Goal: Transaction & Acquisition: Purchase product/service

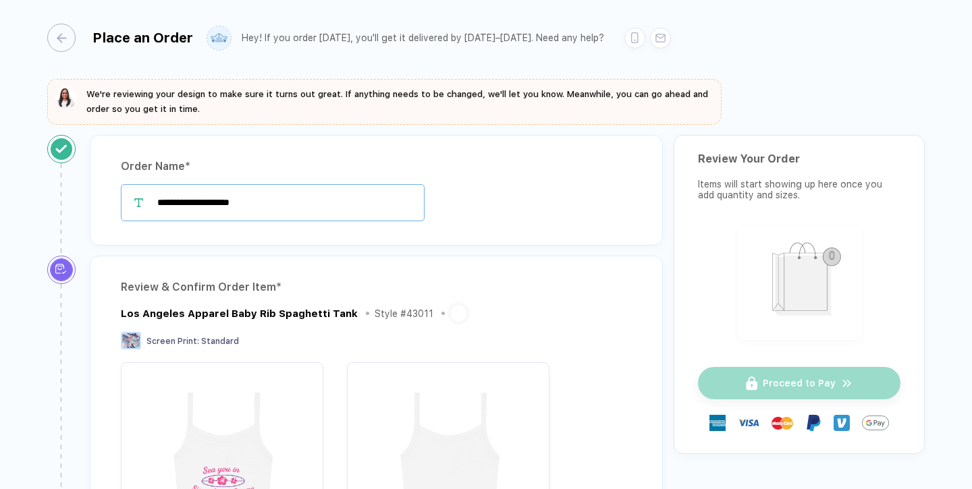
click at [363, 202] on input "**********" at bounding box center [273, 202] width 304 height 37
click at [296, 192] on input "**********" at bounding box center [273, 202] width 304 height 37
type input "**********"
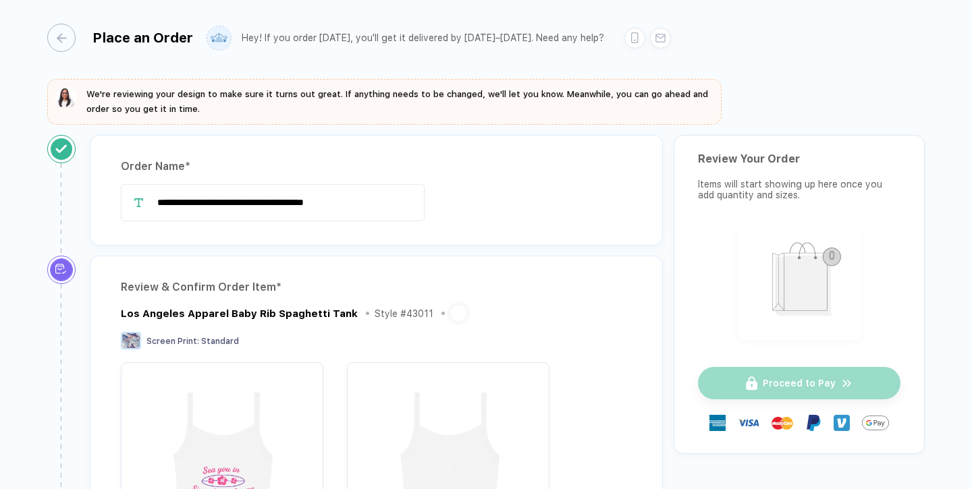
click at [346, 237] on div "**********" at bounding box center [376, 190] width 573 height 111
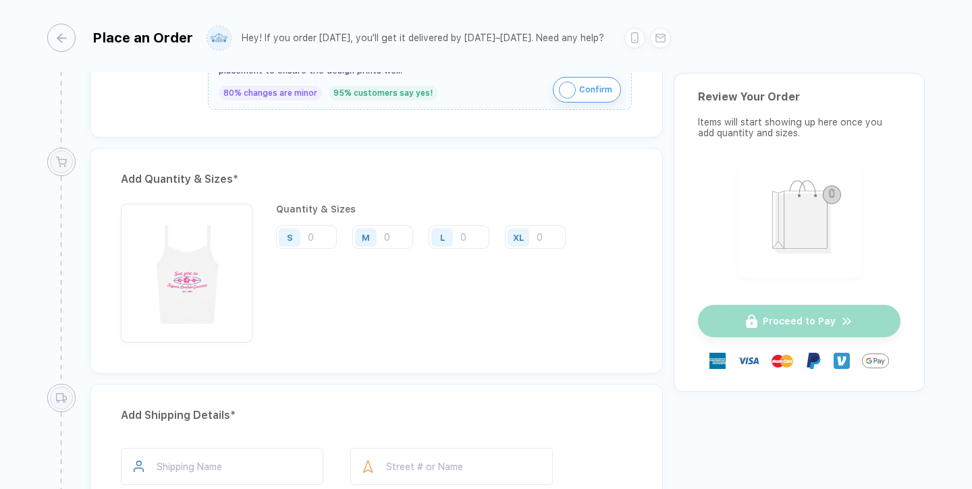
scroll to position [682, 0]
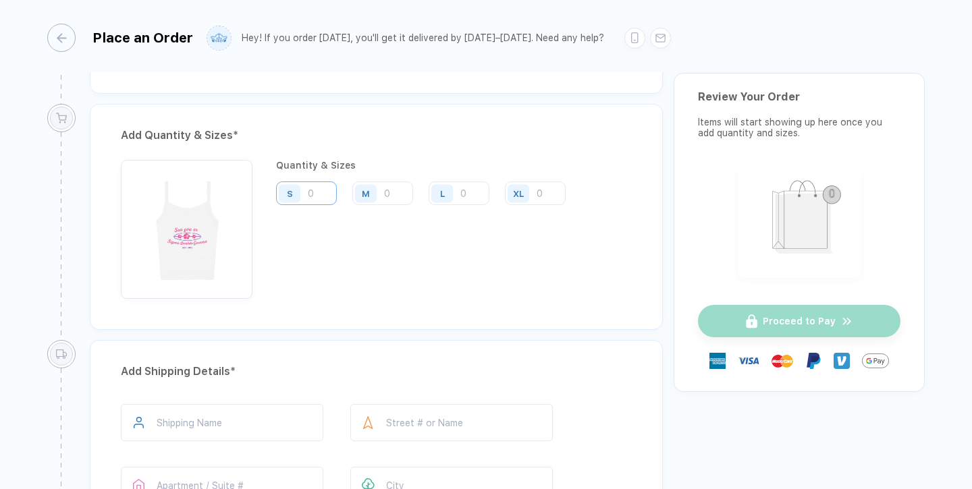
click at [316, 197] on input "number" at bounding box center [306, 194] width 61 height 24
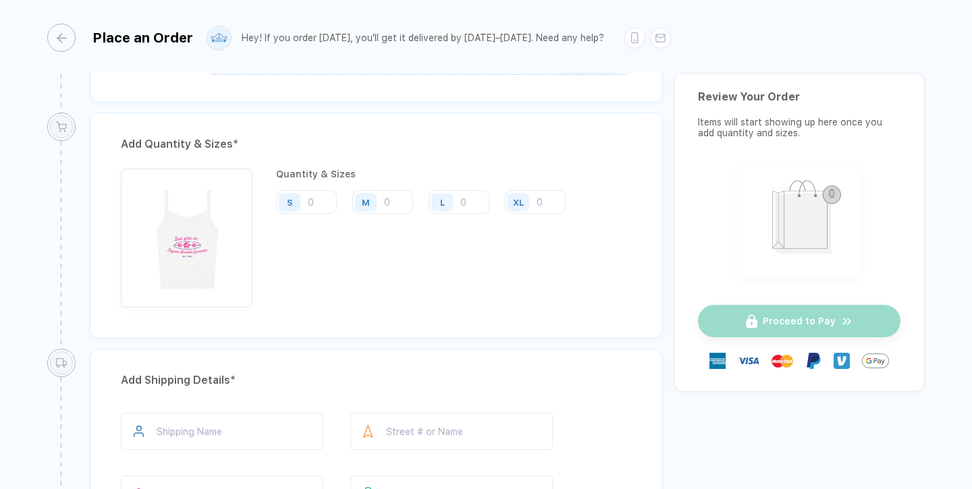
scroll to position [666, 0]
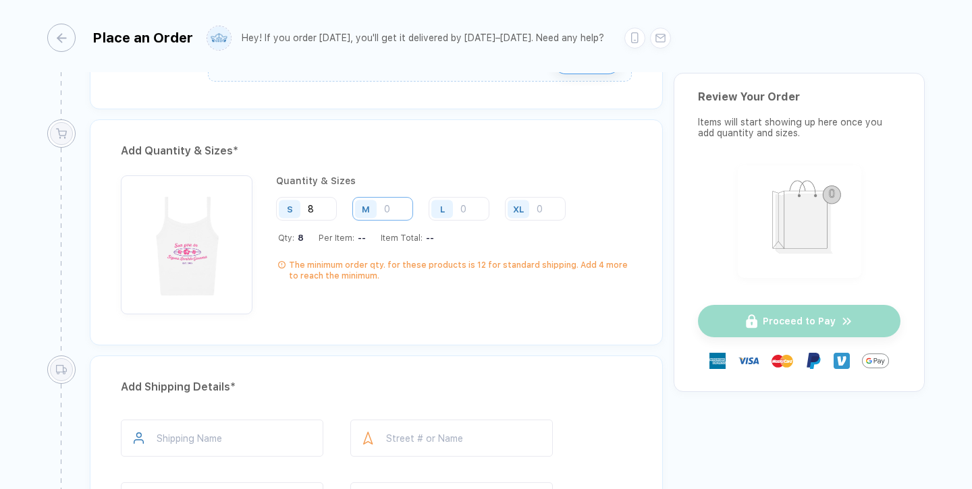
type input "8"
click at [392, 204] on input "number" at bounding box center [382, 209] width 61 height 24
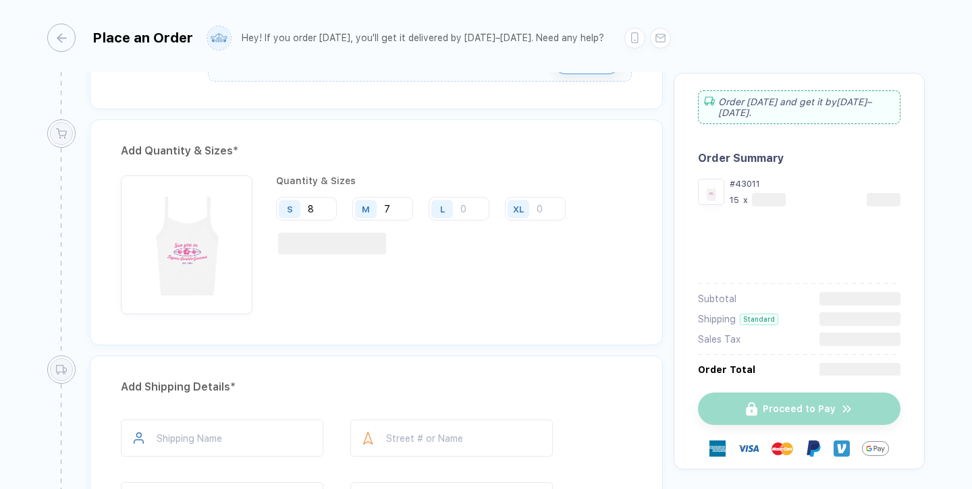
type input "7"
click at [431, 275] on div "Quantity & Sizes S 8 M 7 L XL" at bounding box center [426, 245] width 300 height 139
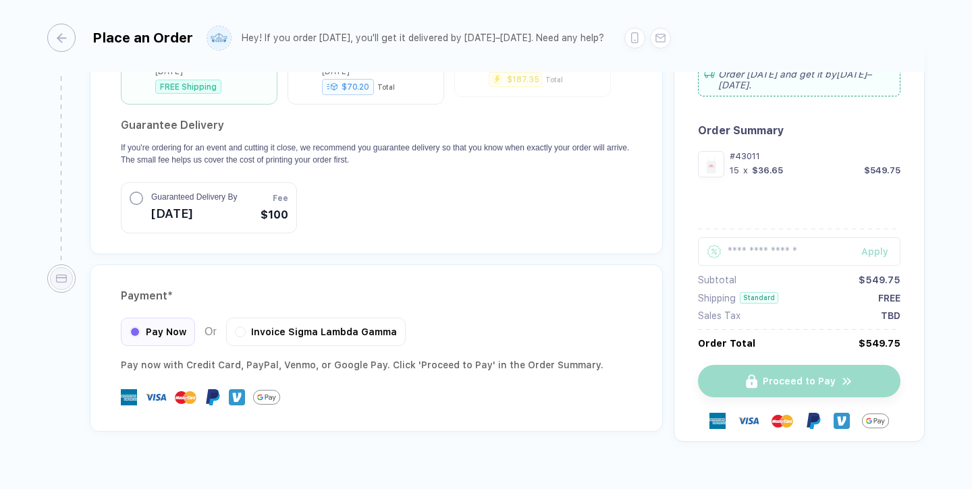
scroll to position [1313, 0]
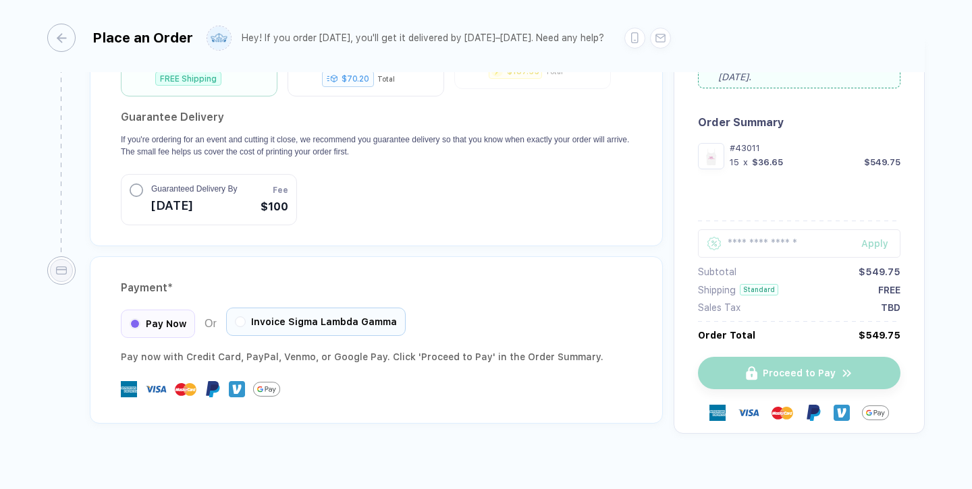
click at [329, 311] on div "Invoice Sigma Lambda Gamma" at bounding box center [316, 322] width 180 height 28
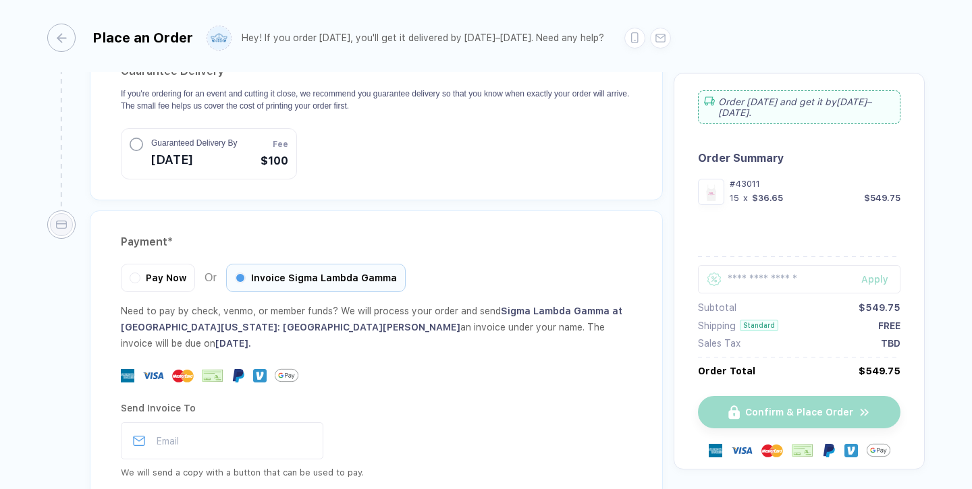
scroll to position [1447, 0]
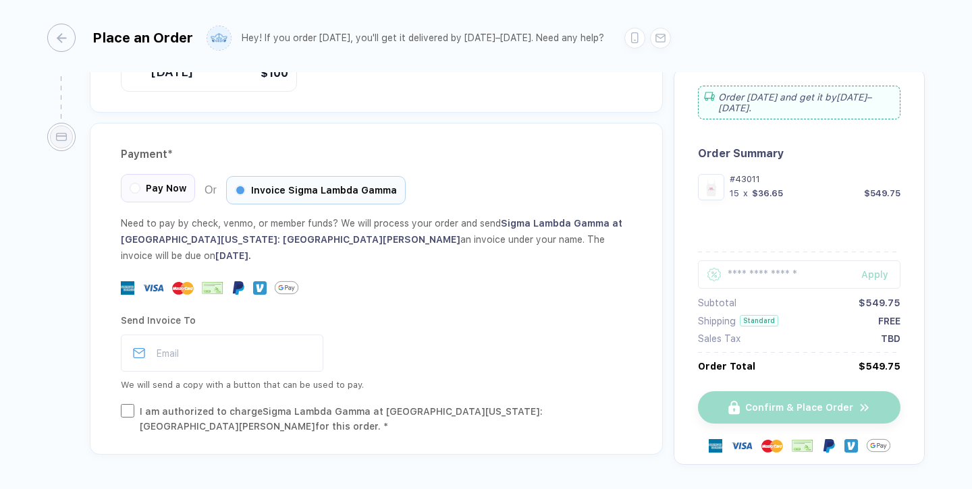
click at [162, 183] on span "Pay Now" at bounding box center [166, 188] width 41 height 11
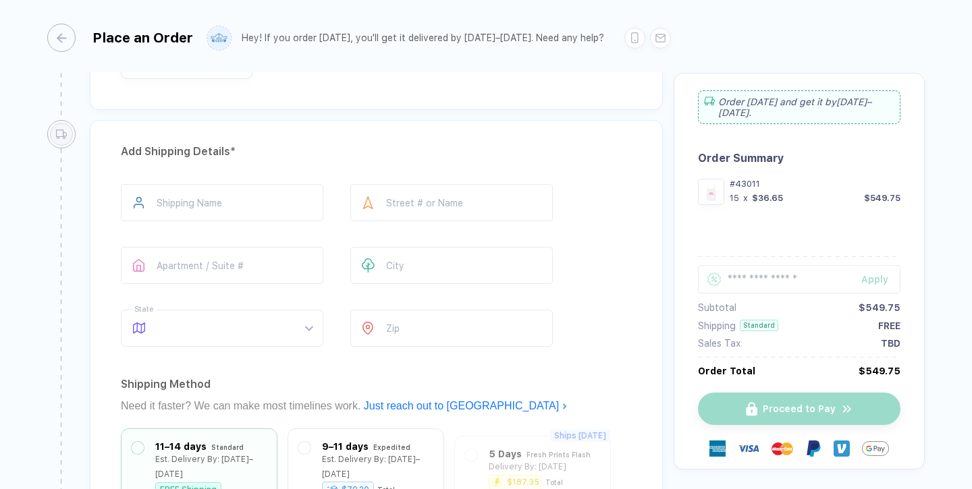
scroll to position [894, 0]
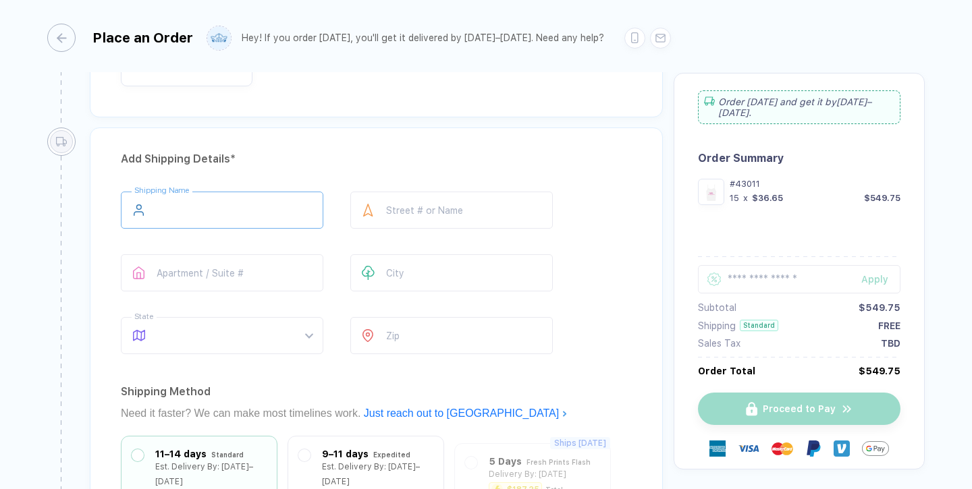
click at [167, 214] on input "text" at bounding box center [222, 210] width 203 height 37
type input "**********"
click at [172, 271] on input "text" at bounding box center [222, 272] width 203 height 37
type input "*"
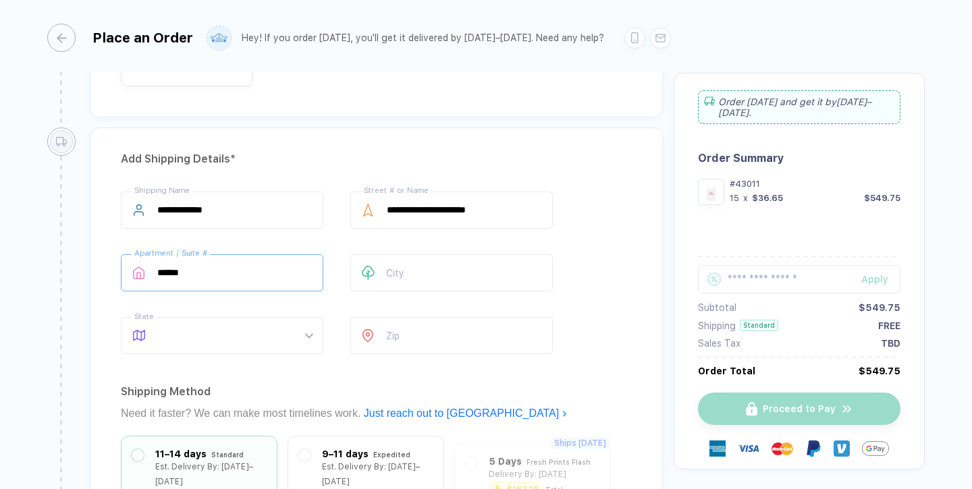
type input "******"
click at [169, 335] on span at bounding box center [234, 336] width 155 height 36
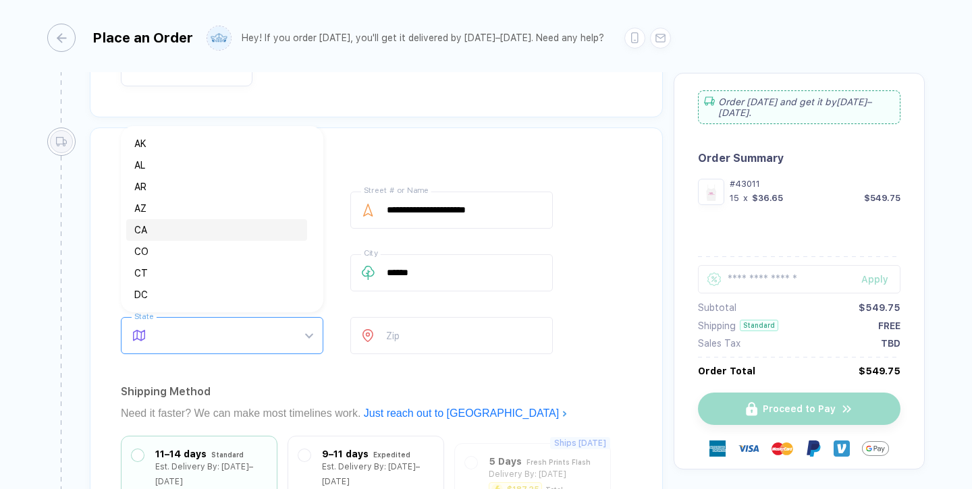
click at [182, 230] on div "CA" at bounding box center [216, 230] width 165 height 15
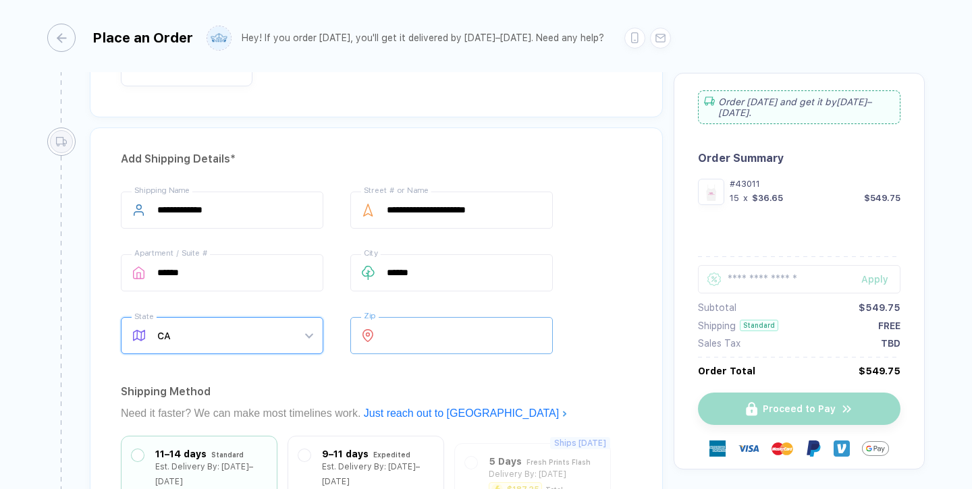
click at [412, 339] on input "number" at bounding box center [451, 335] width 203 height 37
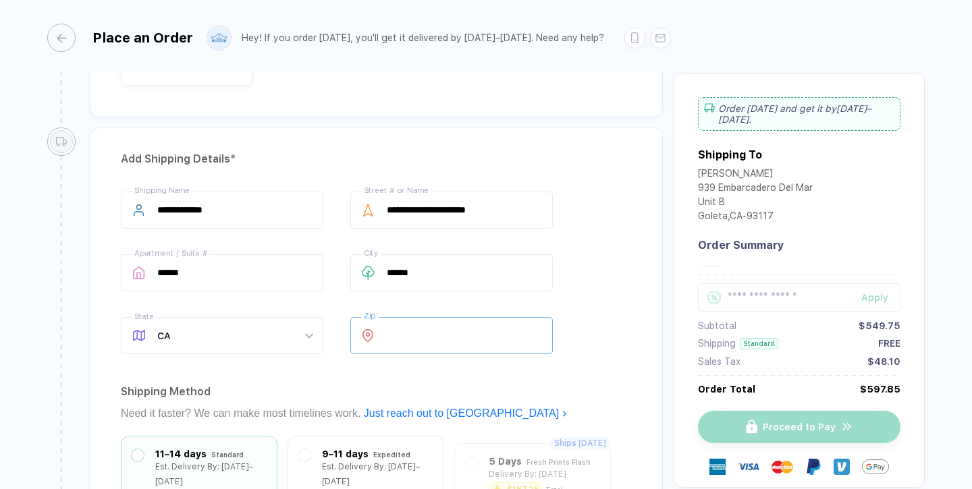
type input "*****"
click at [570, 373] on div "**********" at bounding box center [376, 396] width 573 height 537
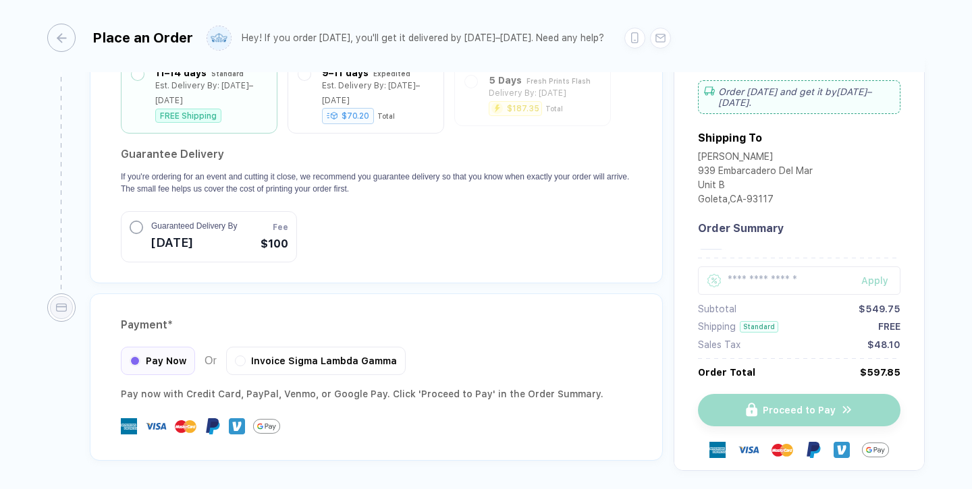
scroll to position [1313, 0]
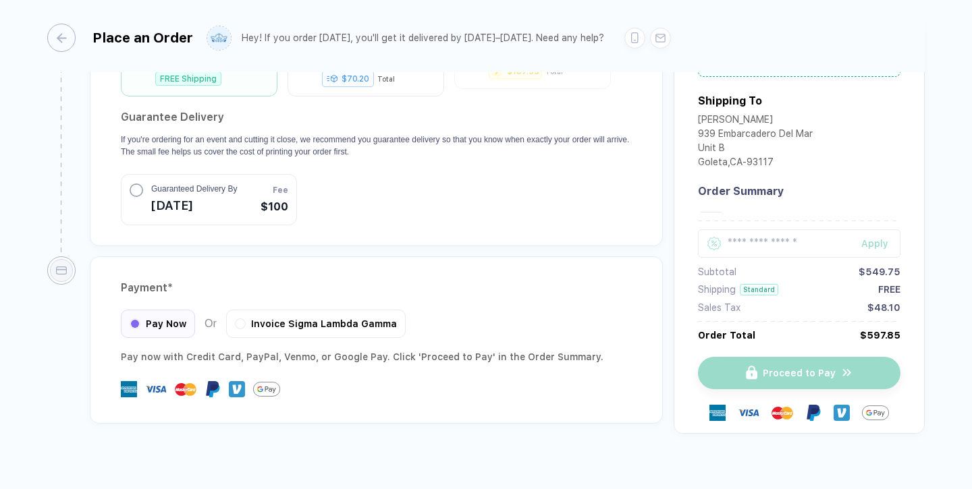
click at [217, 349] on div "Pay now with Credit Card, PayPal , Venmo , or Google Pay. Click 'Proceed to Pay…" at bounding box center [376, 357] width 511 height 16
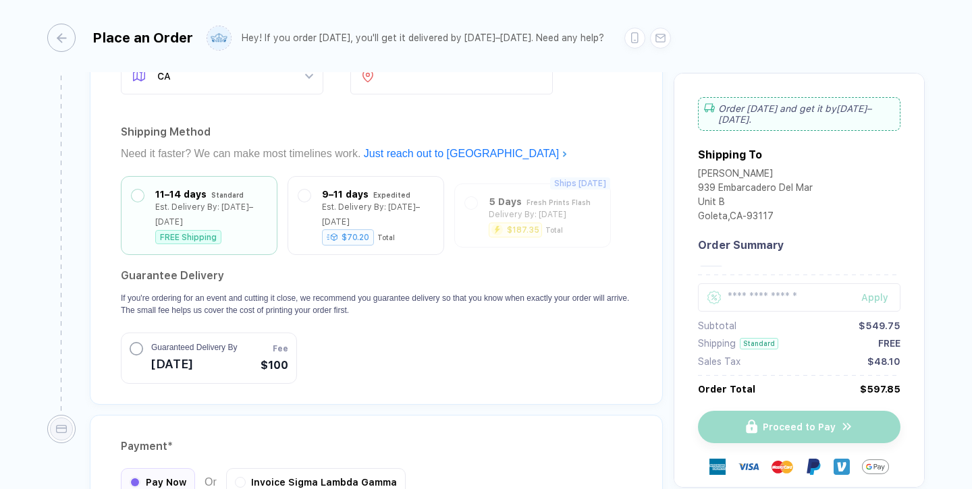
scroll to position [1142, 0]
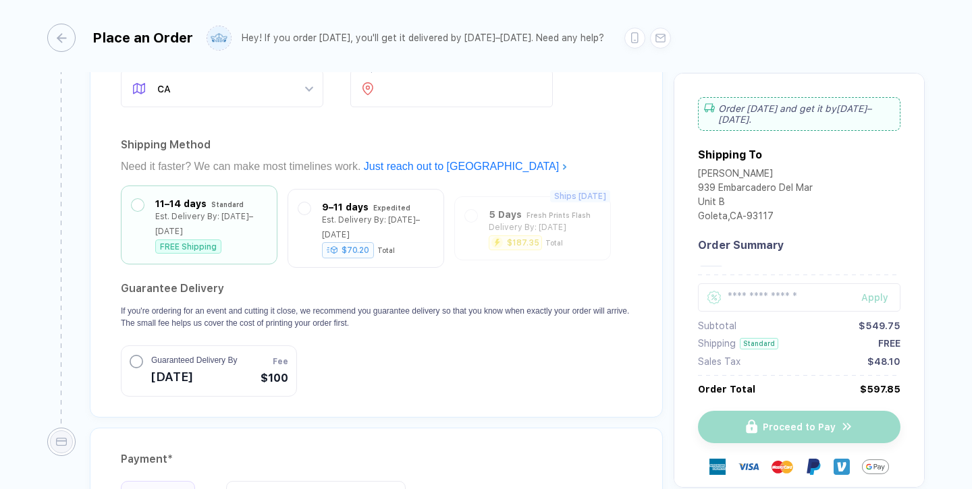
click at [169, 205] on div "11–14 days" at bounding box center [180, 203] width 51 height 15
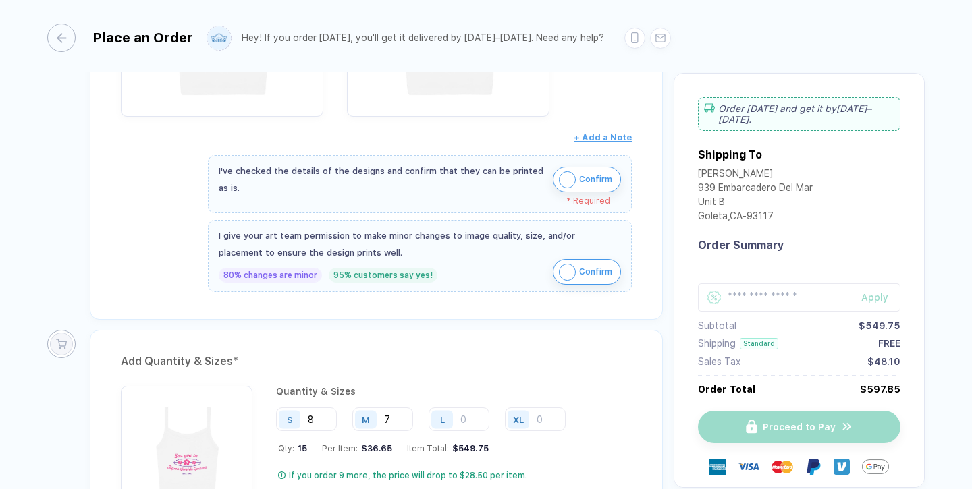
scroll to position [416, 0]
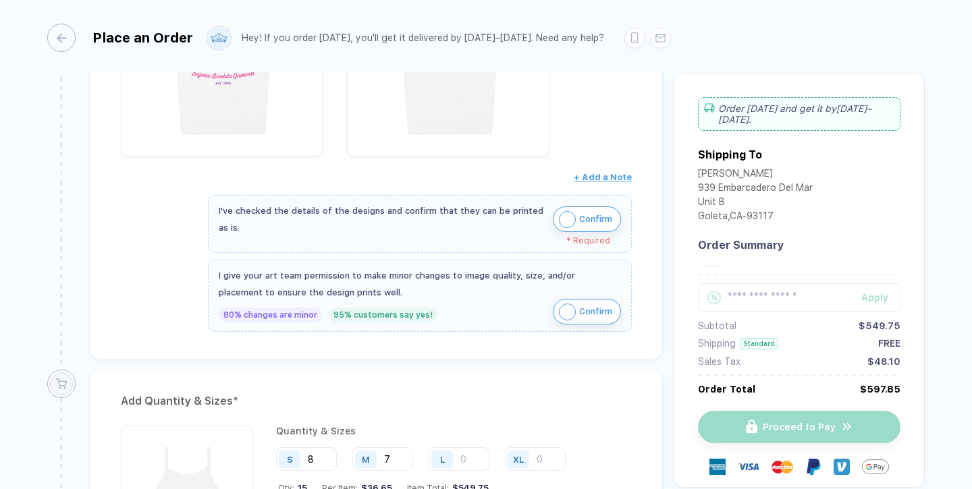
click at [589, 218] on span "Confirm" at bounding box center [595, 220] width 33 height 22
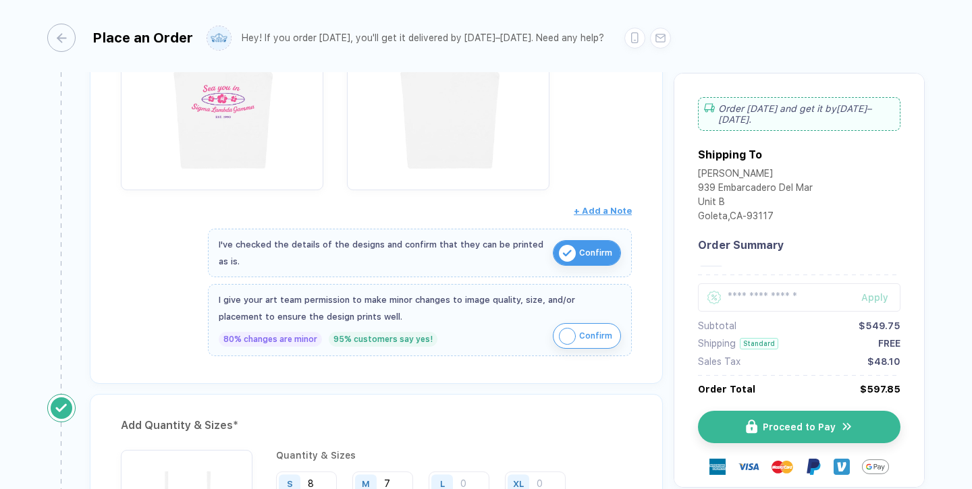
scroll to position [379, 0]
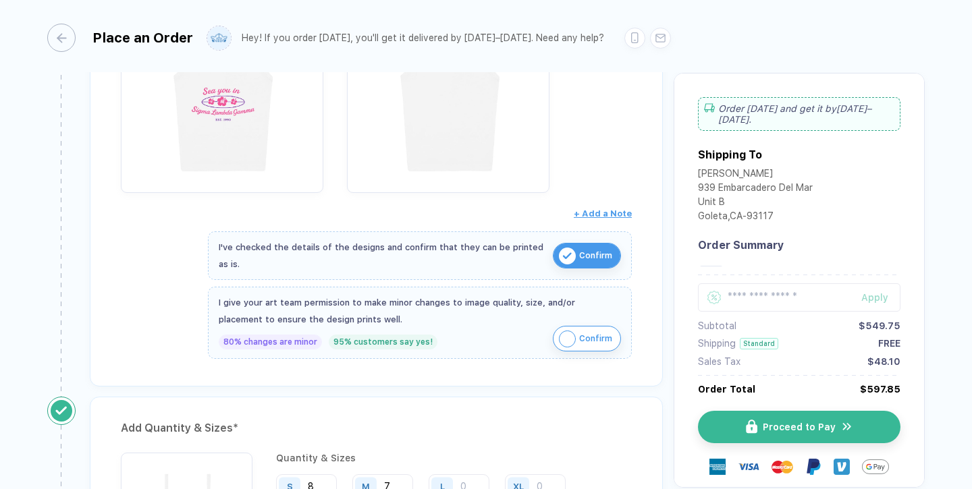
click at [567, 333] on img "button" at bounding box center [567, 339] width 17 height 17
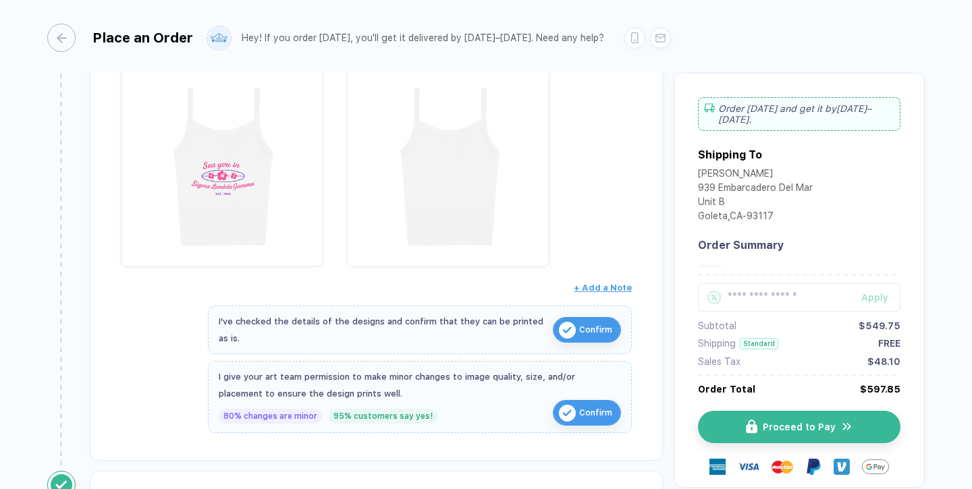
scroll to position [303, 0]
click at [562, 417] on img "button" at bounding box center [567, 415] width 17 height 17
click at [581, 413] on span "Confirm" at bounding box center [595, 415] width 33 height 22
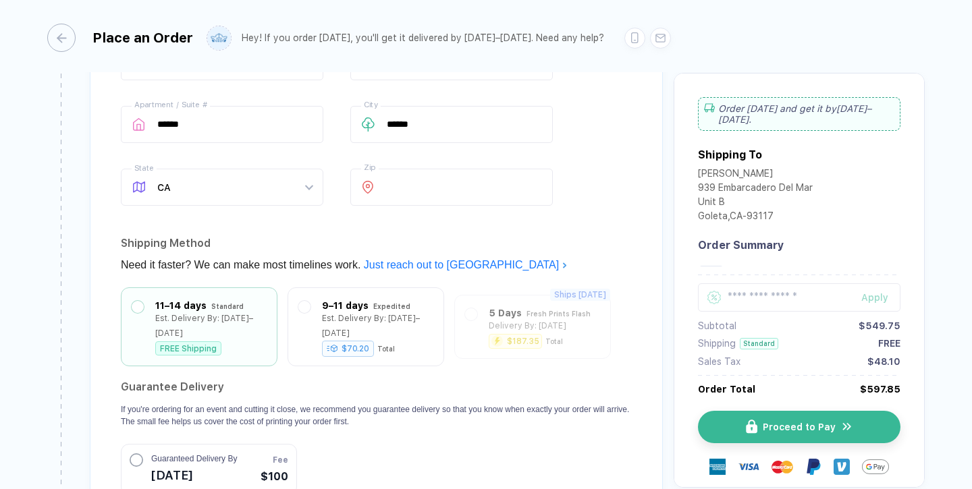
scroll to position [1304, 0]
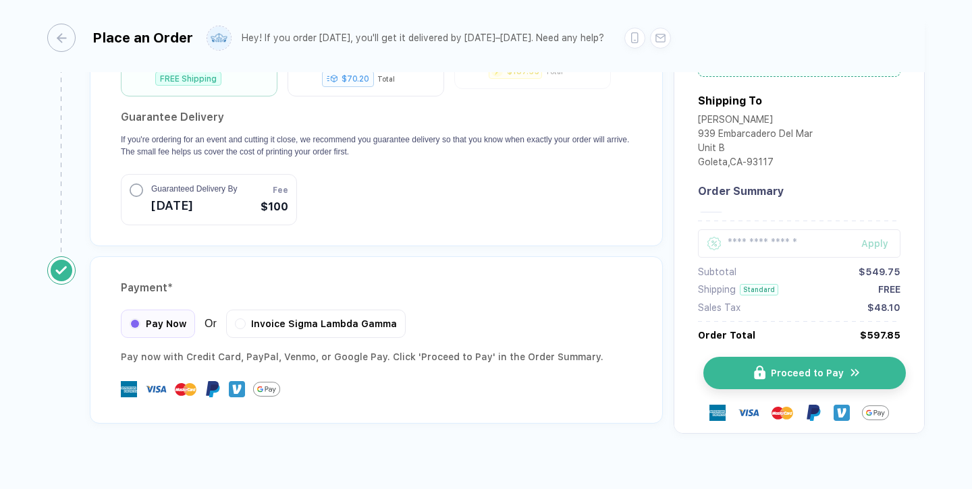
click at [761, 357] on button "Proceed to Pay" at bounding box center [804, 373] width 203 height 32
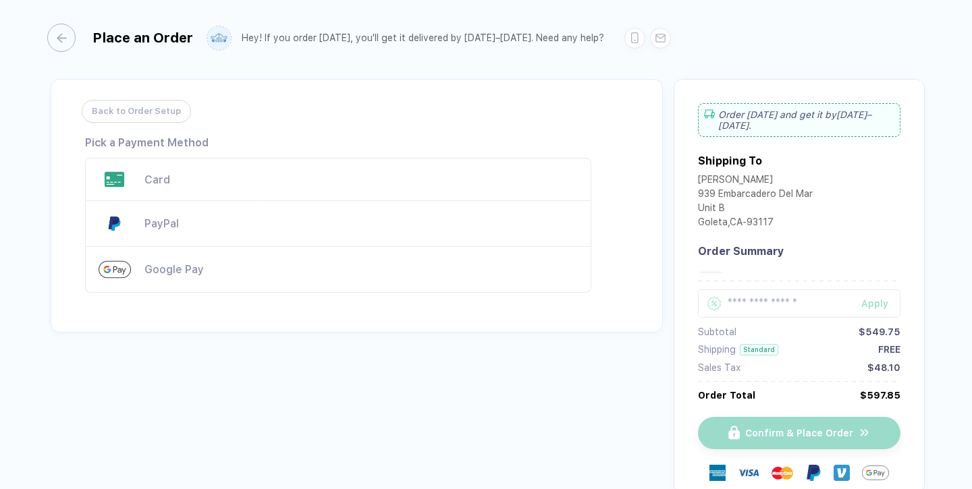
click at [159, 176] on div "Card" at bounding box center [360, 179] width 433 height 13
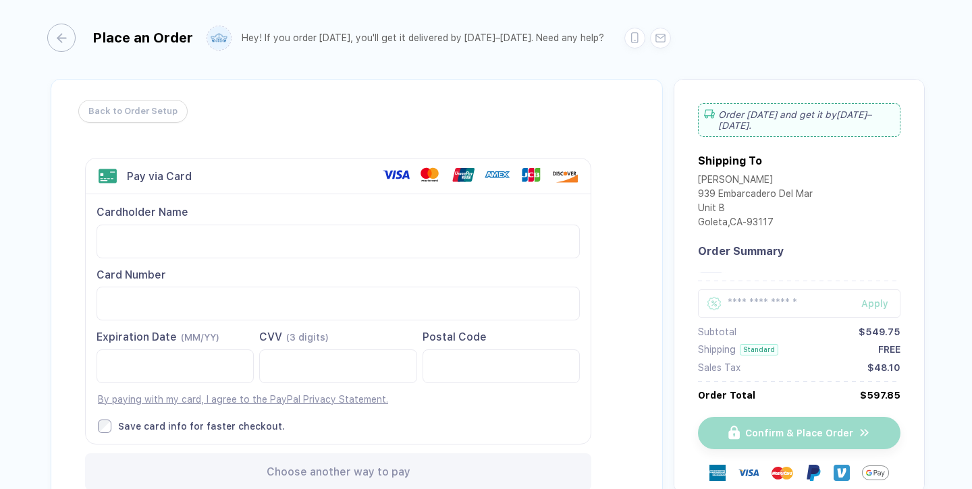
click at [121, 107] on span "Back to Order Setup" at bounding box center [132, 112] width 89 height 22
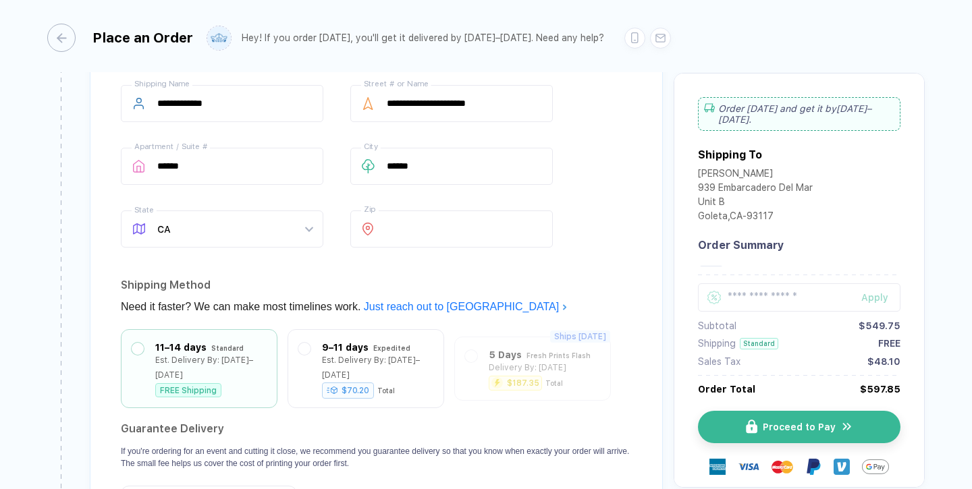
scroll to position [1304, 0]
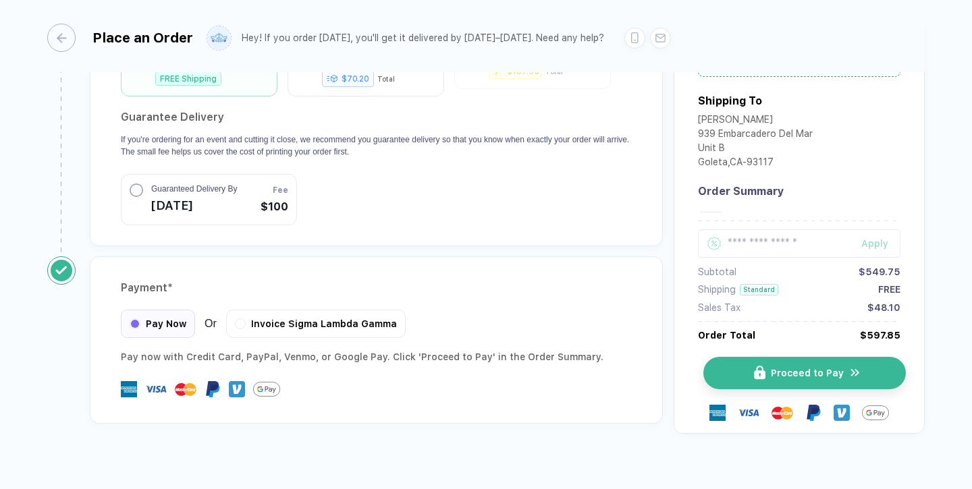
click at [744, 357] on button "Proceed to Pay" at bounding box center [804, 373] width 203 height 32
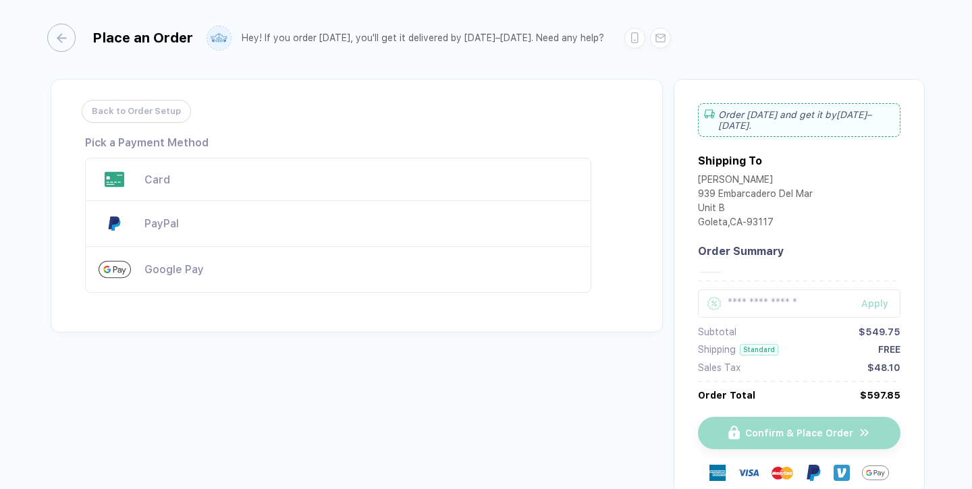
click at [192, 178] on div "Card" at bounding box center [360, 179] width 433 height 13
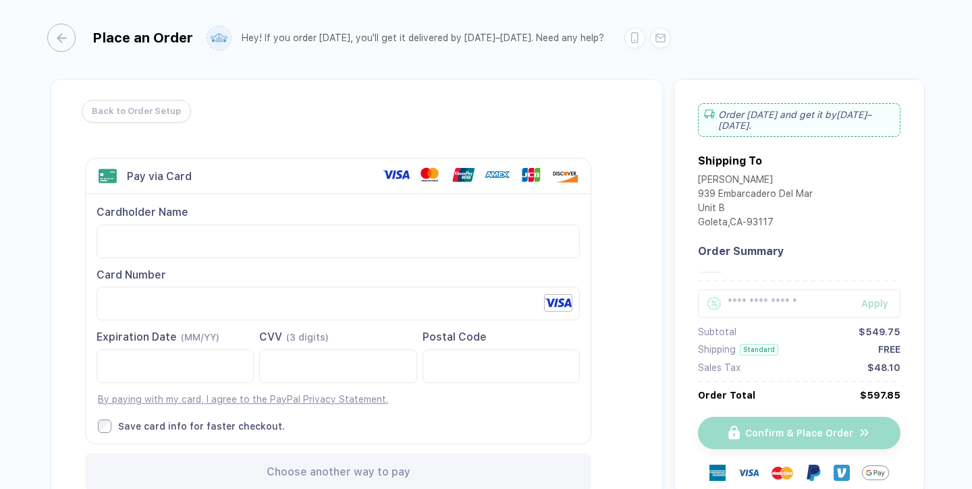
click at [402, 422] on label "Save card info for faster checkout." at bounding box center [339, 427] width 482 height 14
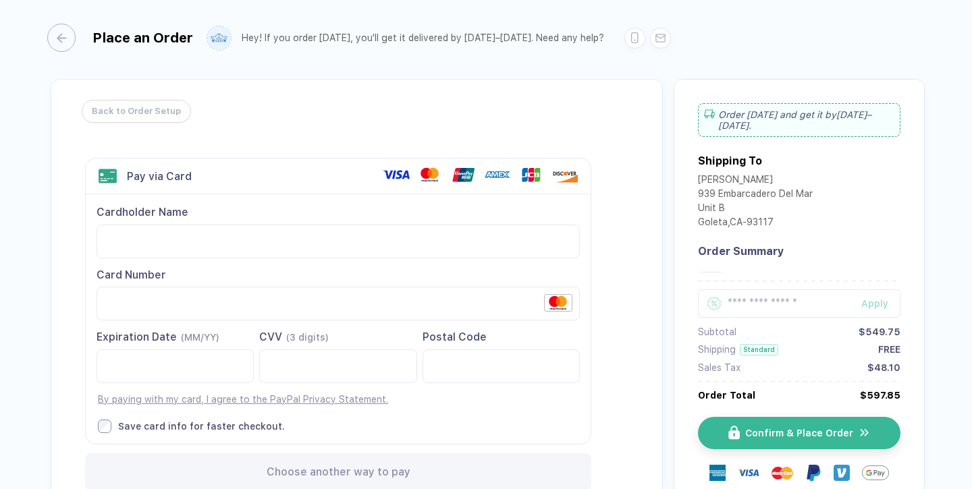
click at [451, 404] on div "Expiration Date (MM/YY) CVV (3 digits) Postal Code" at bounding box center [338, 368] width 483 height 76
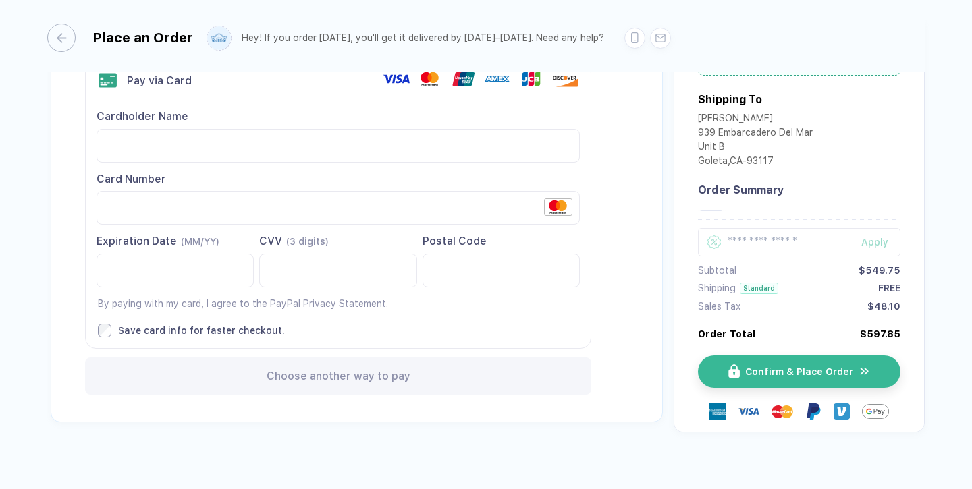
scroll to position [99, 0]
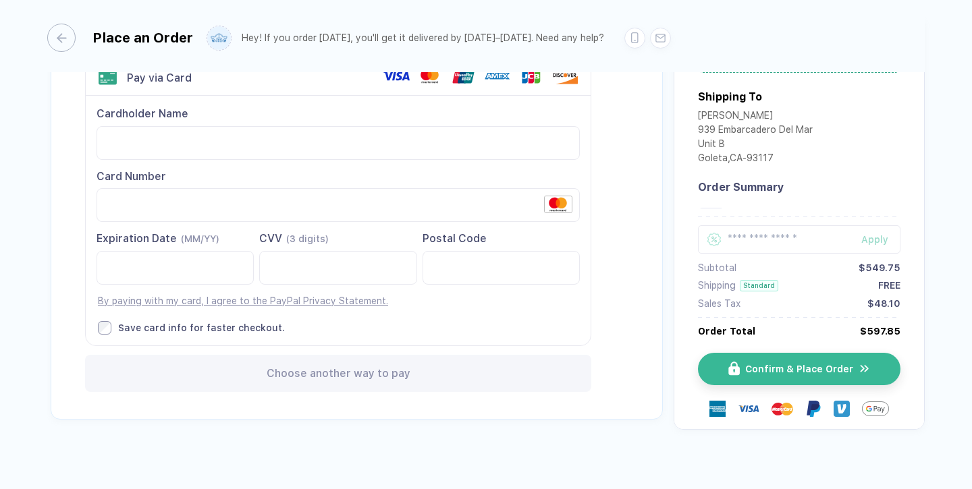
click at [593, 295] on div "Back to Order Setup Visa MasterCard Union Pay American Express JCB Discover Din…" at bounding box center [357, 199] width 612 height 439
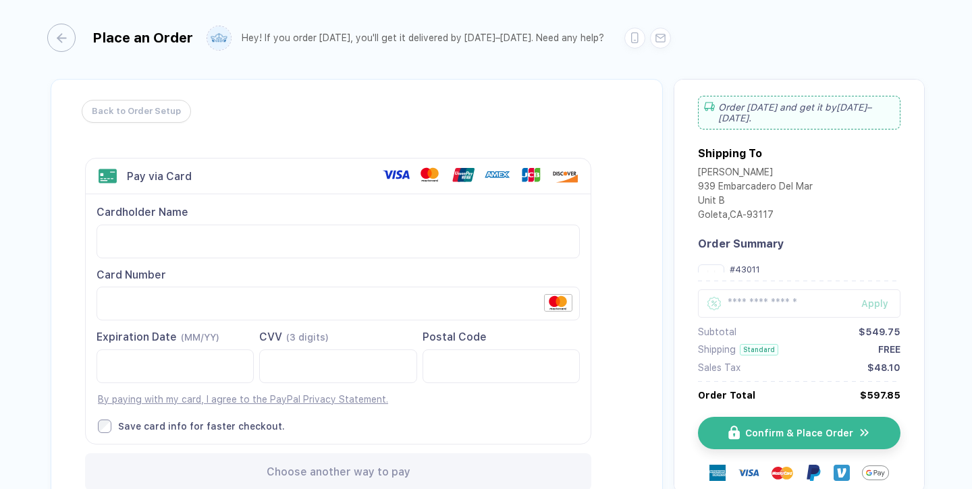
scroll to position [0, 0]
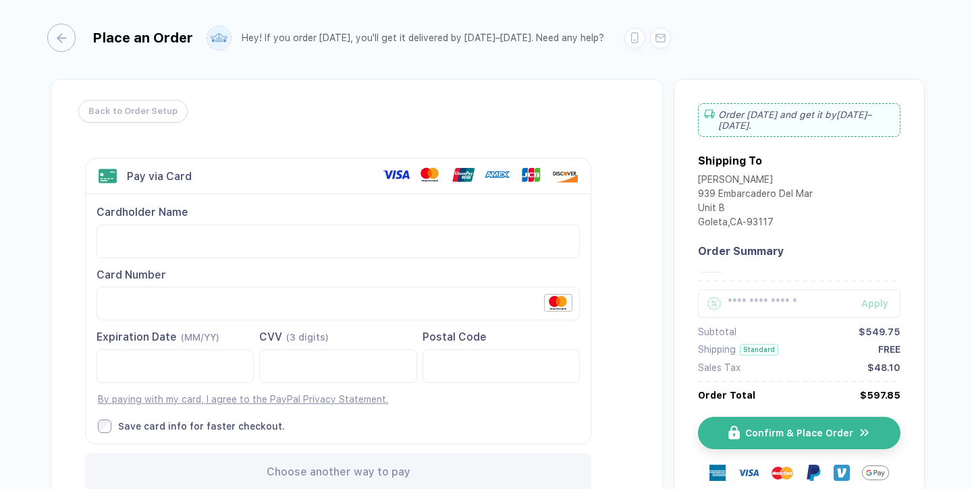
click at [132, 106] on span "Back to Order Setup" at bounding box center [132, 112] width 89 height 22
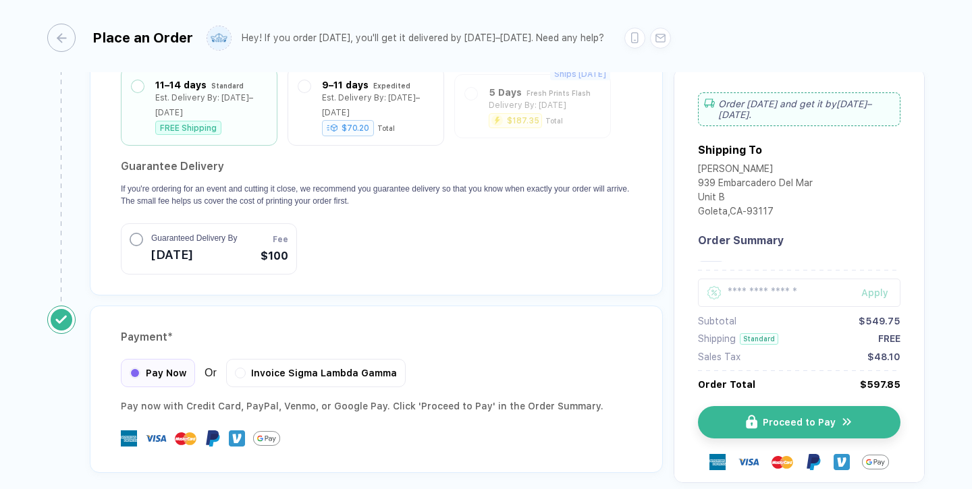
scroll to position [1304, 0]
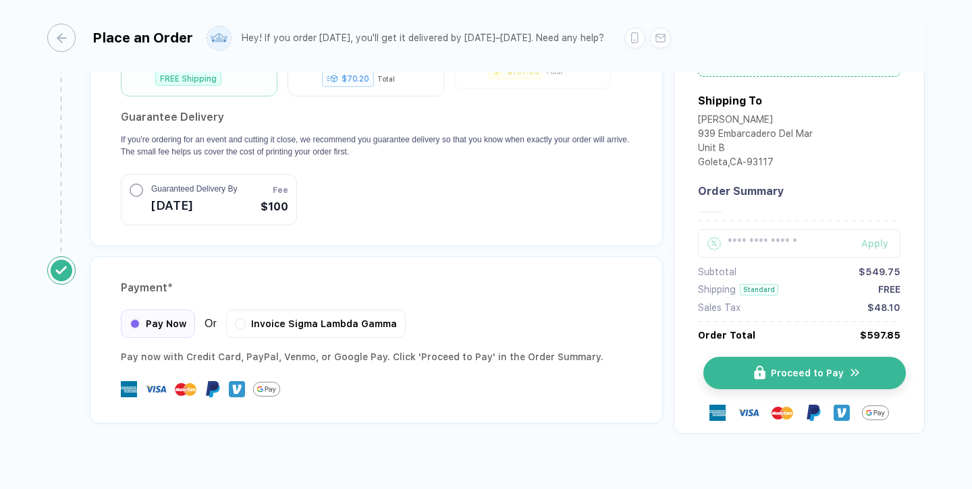
click at [730, 358] on button "Proceed to Pay" at bounding box center [804, 373] width 203 height 32
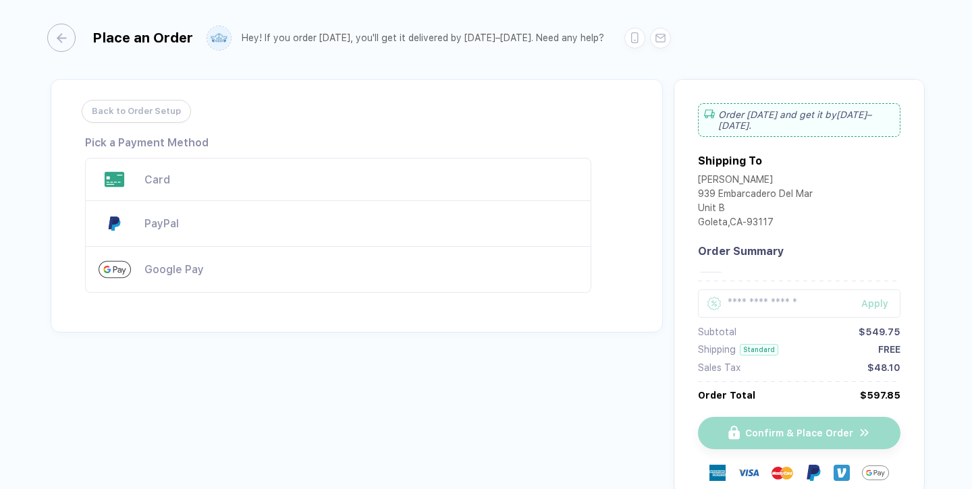
click at [205, 177] on div "Card" at bounding box center [360, 179] width 433 height 13
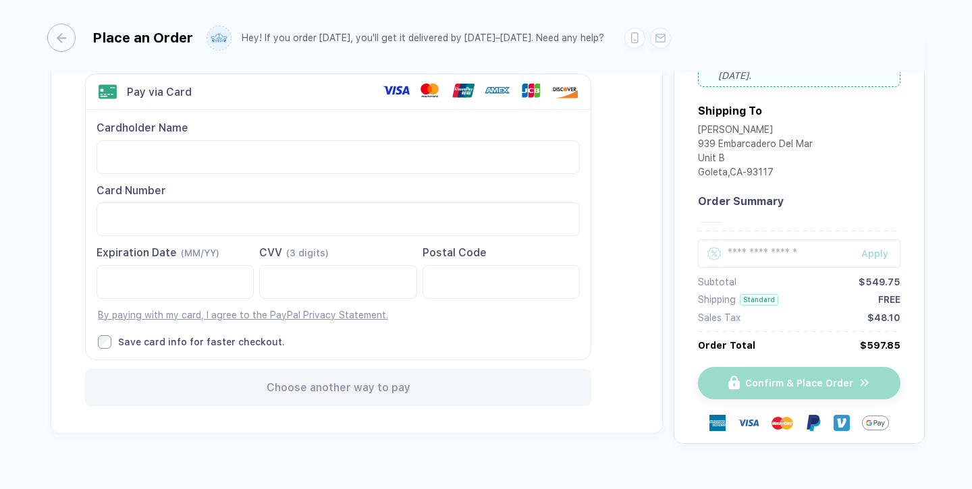
scroll to position [105, 0]
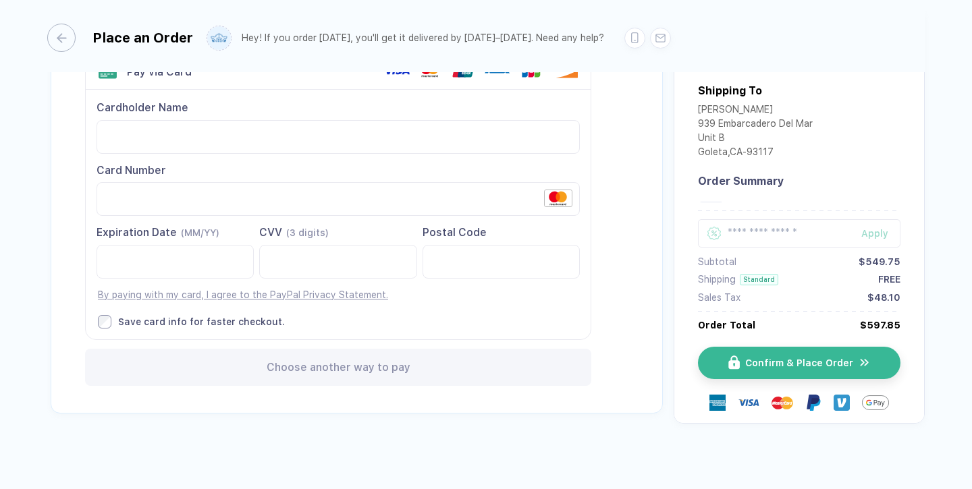
click at [151, 322] on div "Save card info for faster checkout." at bounding box center [201, 322] width 167 height 12
click at [746, 365] on button "Confirm & Place Order" at bounding box center [804, 363] width 203 height 32
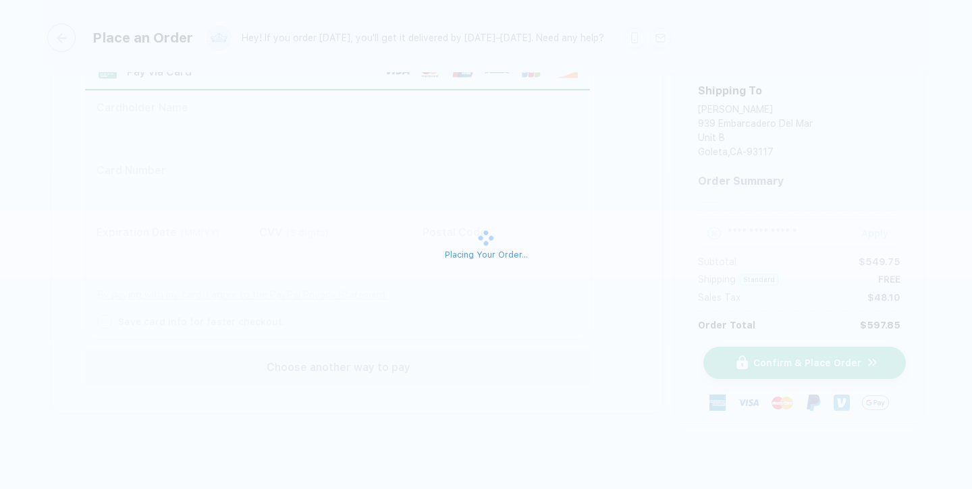
scroll to position [77, 0]
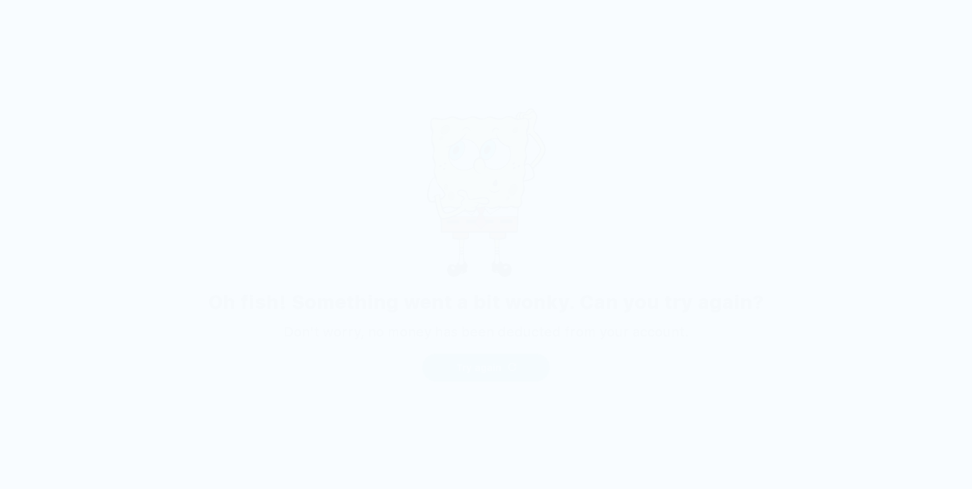
click at [494, 367] on span "Try again" at bounding box center [478, 368] width 45 height 11
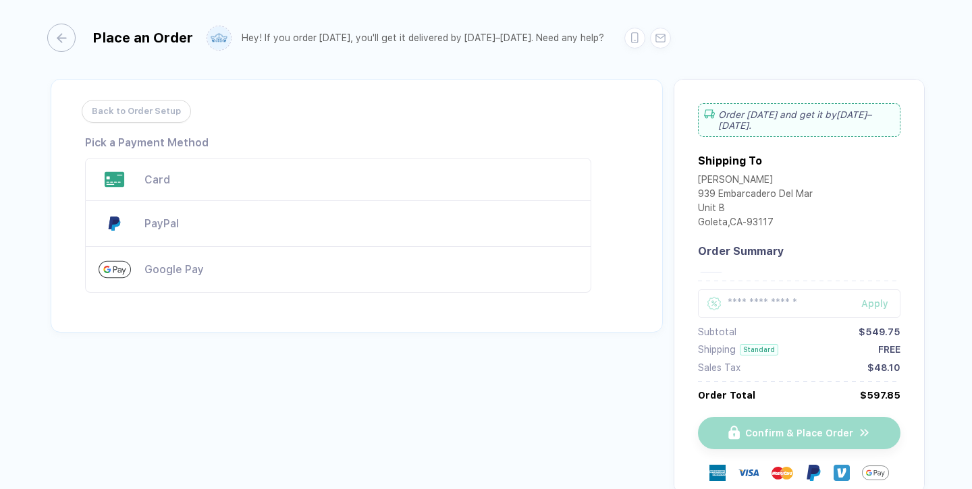
click at [248, 187] on div "Card" at bounding box center [338, 179] width 506 height 43
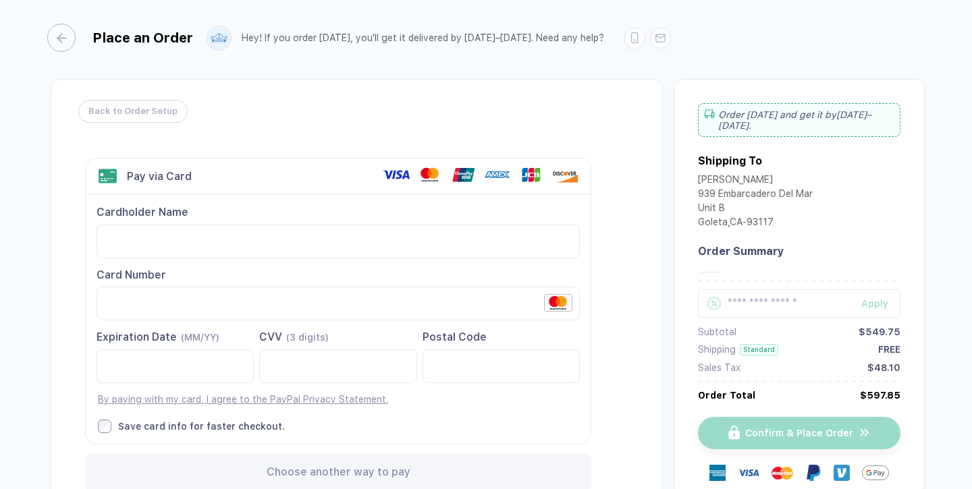
click at [113, 110] on span "Back to Order Setup" at bounding box center [132, 112] width 89 height 22
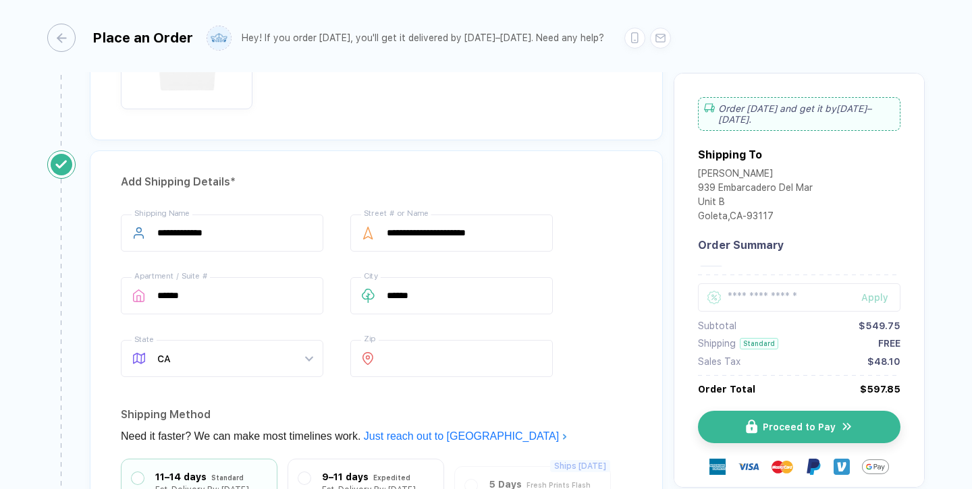
scroll to position [1304, 0]
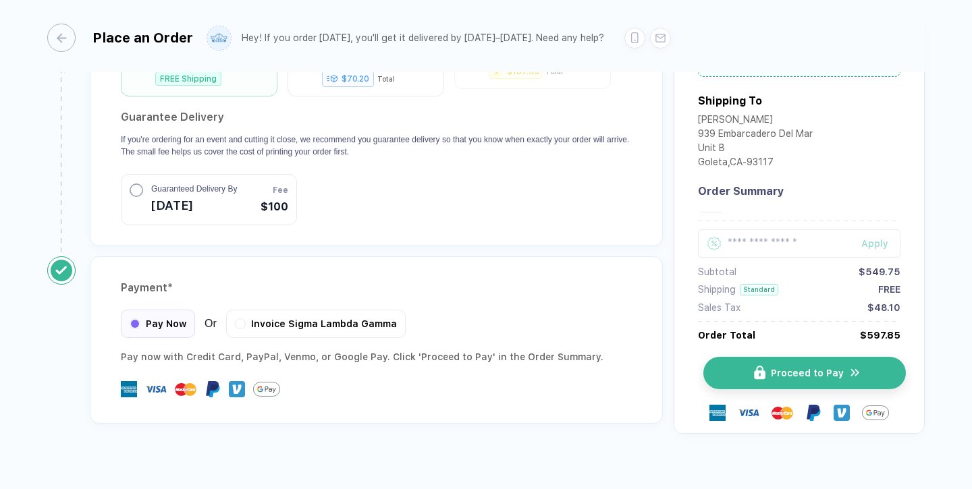
click at [758, 367] on img "button" at bounding box center [759, 374] width 11 height 14
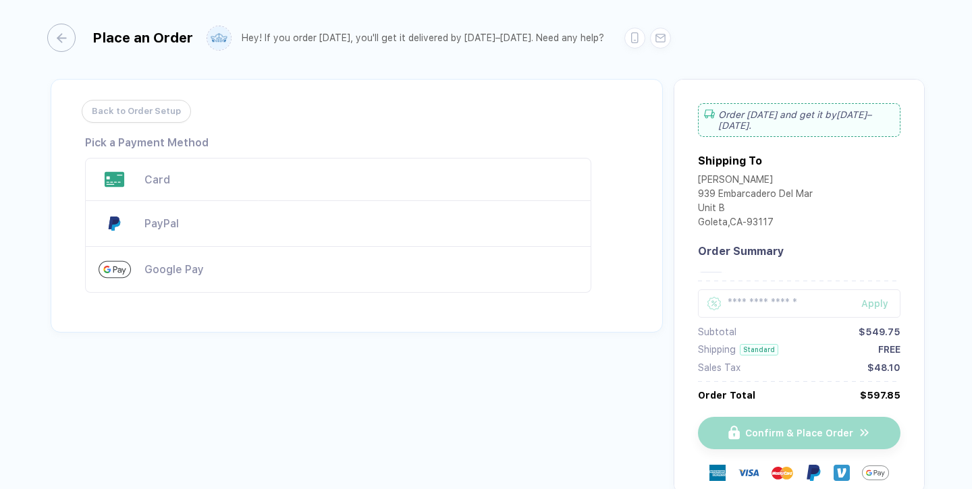
click at [160, 186] on div "Card" at bounding box center [338, 179] width 506 height 43
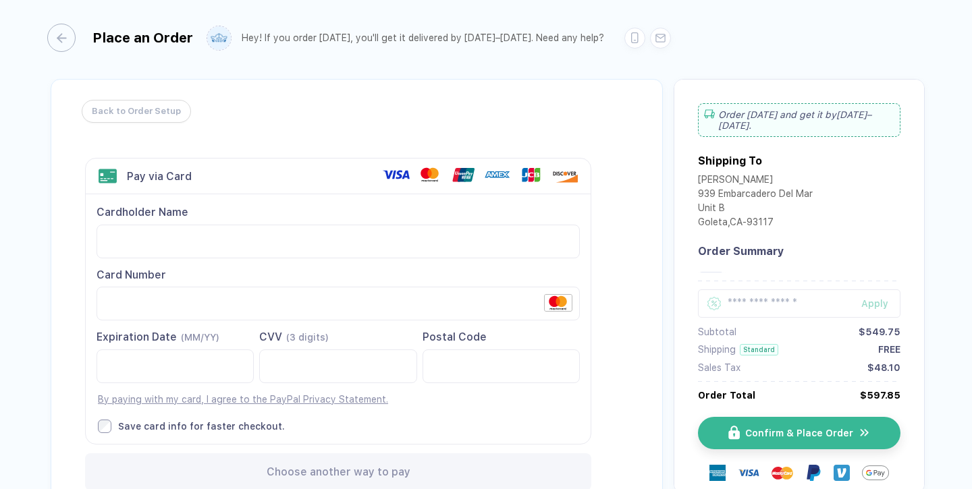
scroll to position [99, 0]
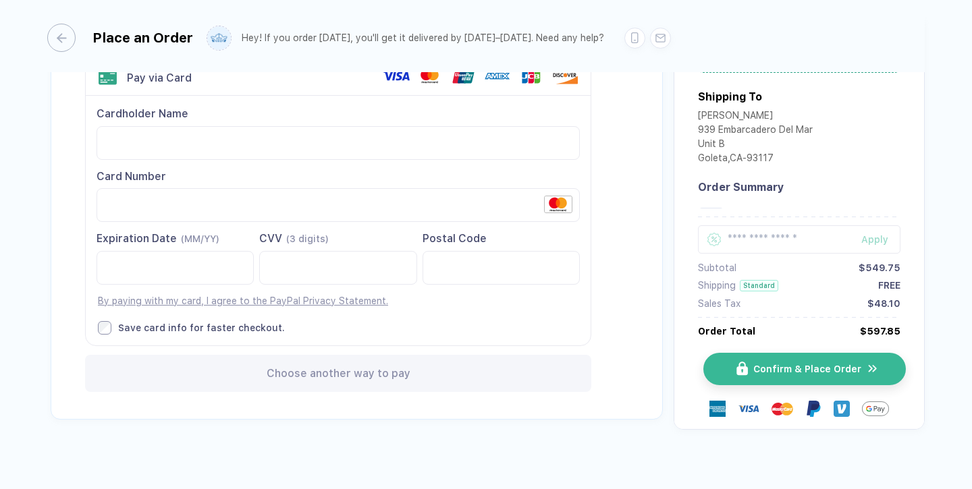
click at [802, 364] on span "Confirm & Place Order" at bounding box center [807, 369] width 108 height 11
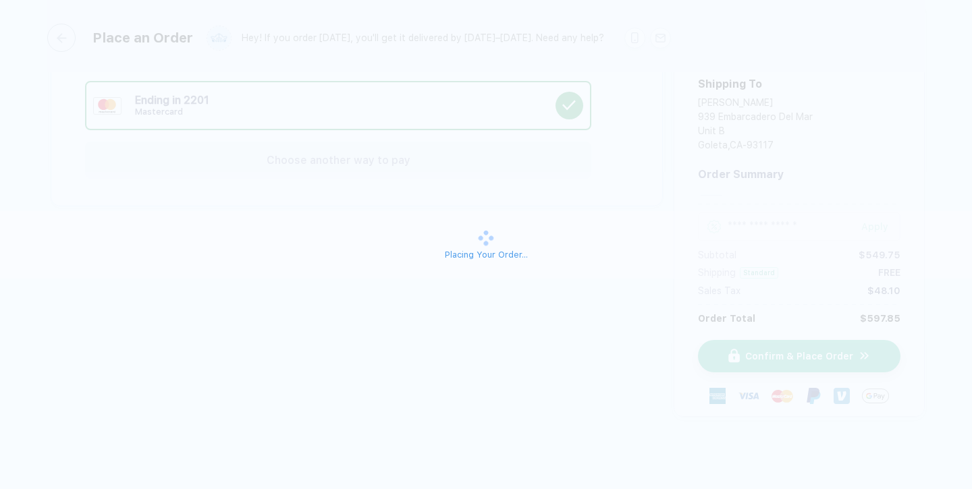
scroll to position [77, 0]
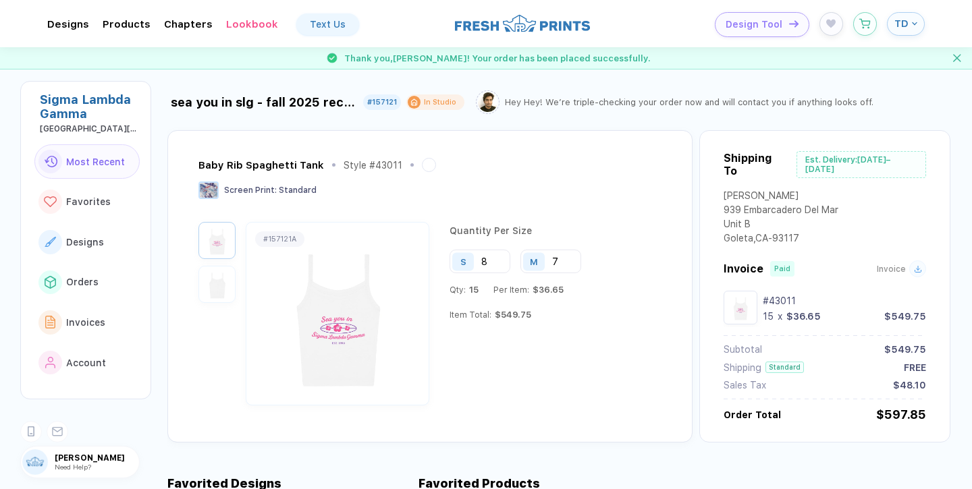
click at [226, 287] on img "button" at bounding box center [217, 284] width 30 height 30
click at [203, 238] on img "button" at bounding box center [217, 240] width 30 height 30
